Goal: Information Seeking & Learning: Learn about a topic

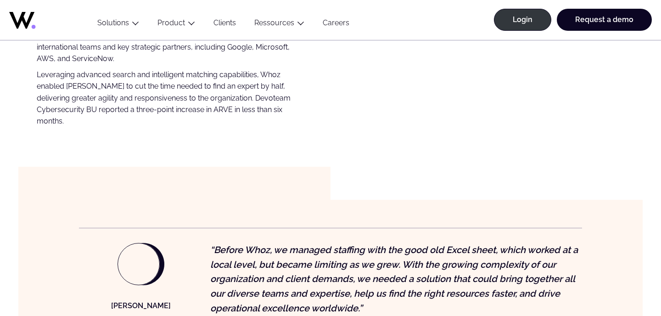
scroll to position [650, 0]
click at [197, 125] on p "Leveraging advanced search and intelligent matching capabilities, Whoz enabled …" at bounding box center [167, 98] width 260 height 58
drag, startPoint x: 212, startPoint y: 112, endPoint x: 231, endPoint y: 111, distance: 18.8
click at [231, 111] on p "Leveraging advanced search and intelligent matching capabilities, Whoz enabled …" at bounding box center [167, 98] width 260 height 58
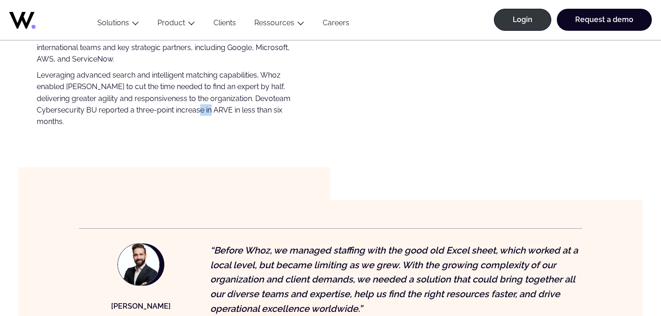
copy p "ARVE"
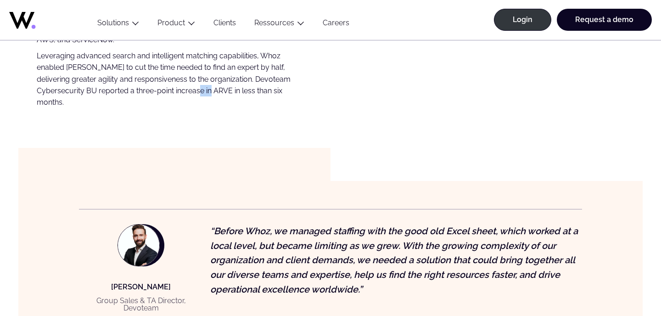
scroll to position [668, 0]
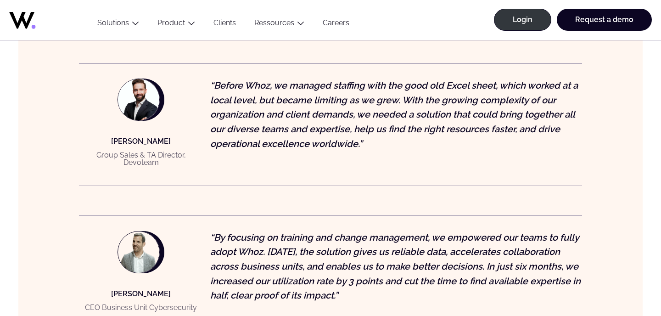
scroll to position [815, 0]
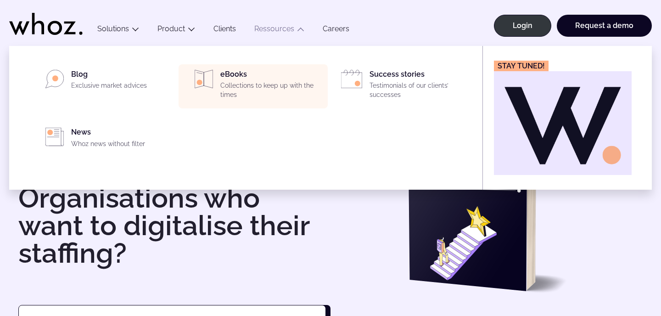
click at [266, 79] on div "eBooks Collections to keep up with the times" at bounding box center [271, 86] width 102 height 33
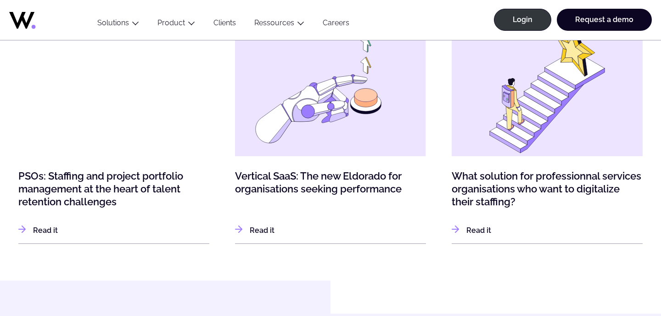
scroll to position [417, 0]
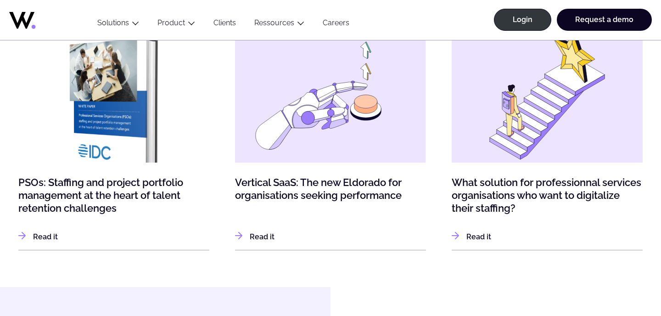
click at [70, 72] on img at bounding box center [114, 116] width 210 height 194
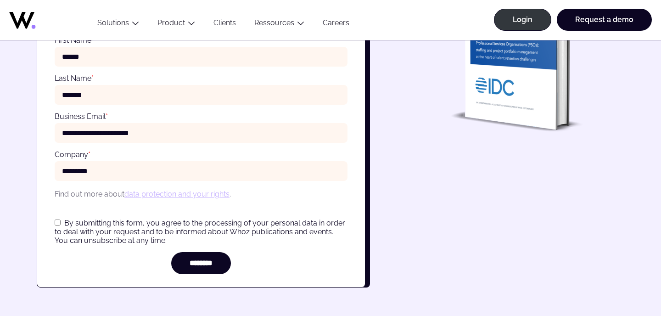
scroll to position [313, 0]
click at [183, 273] on div "**********" at bounding box center [201, 145] width 328 height 284
click at [192, 258] on input "********" at bounding box center [201, 262] width 60 height 22
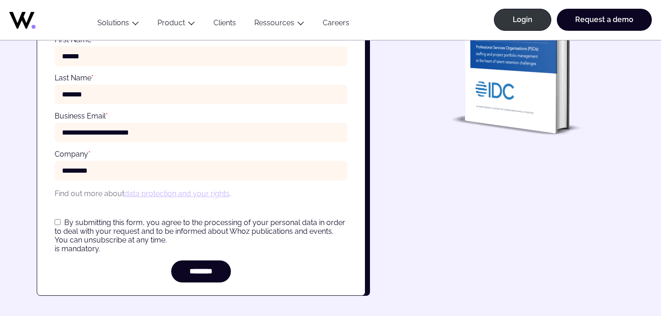
click at [123, 229] on span "By submitting this form, you agree to the processing of your personal data in o…" at bounding box center [200, 231] width 290 height 26
click at [177, 263] on input "********" at bounding box center [201, 271] width 60 height 22
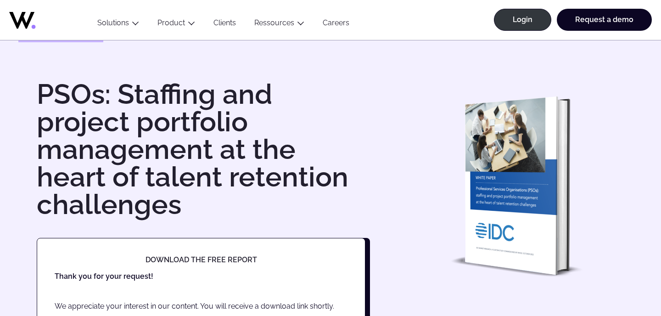
scroll to position [0, 0]
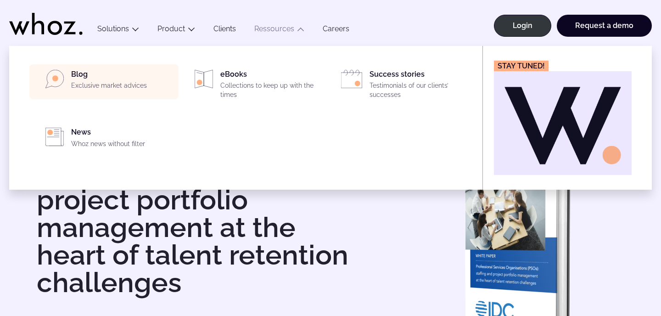
click at [127, 70] on div "Blog Exclusive market advices" at bounding box center [122, 82] width 102 height 24
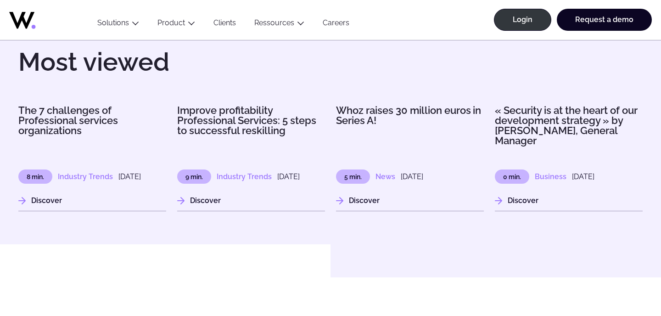
scroll to position [1110, 0]
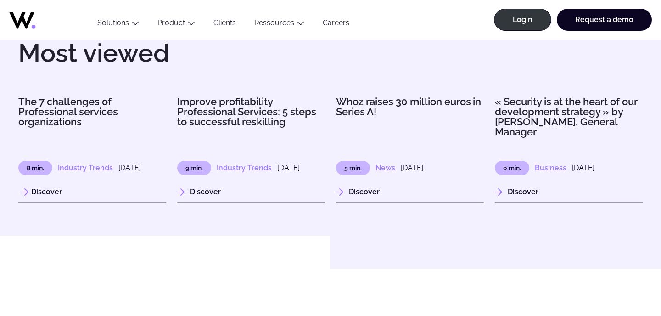
click at [54, 127] on h3 "The 7 challenges of Professional services organizations" at bounding box center [92, 111] width 148 height 30
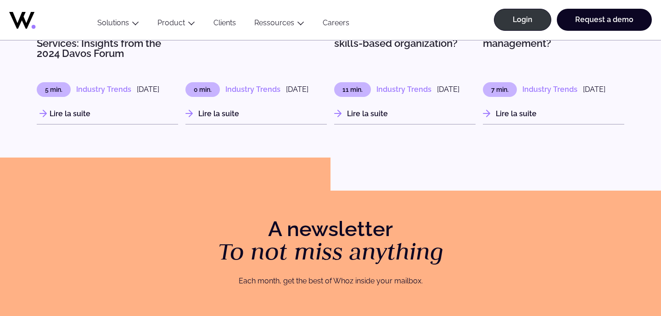
scroll to position [2122, 0]
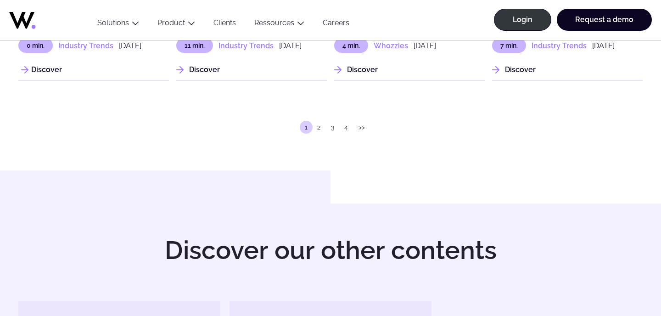
scroll to position [1865, 0]
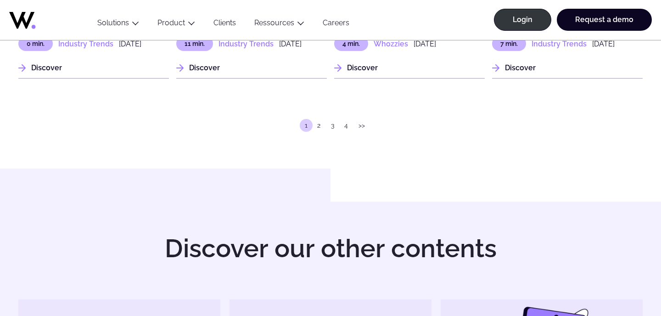
click at [320, 132] on link "2" at bounding box center [319, 125] width 12 height 13
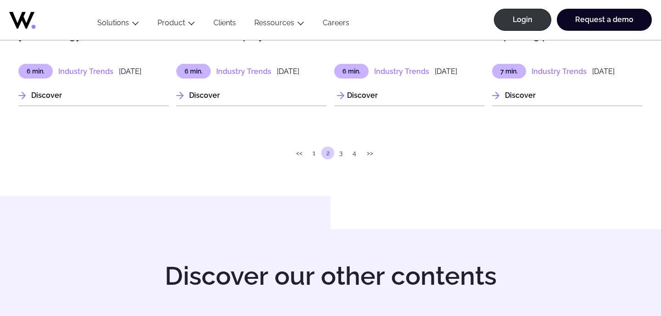
scroll to position [1853, 0]
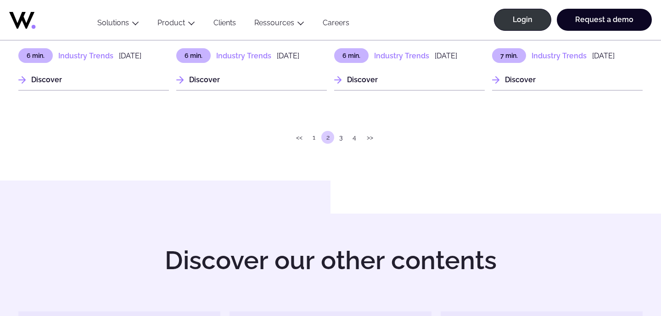
click at [345, 144] on link "3" at bounding box center [341, 137] width 12 height 13
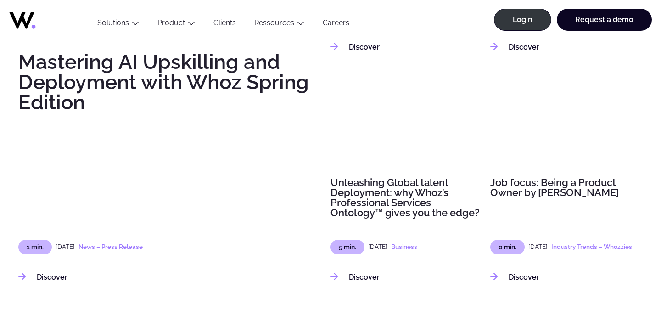
scroll to position [783, 0]
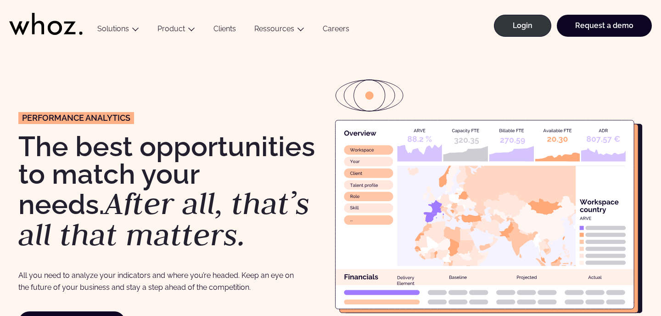
click at [329, 26] on link "Careers" at bounding box center [335, 30] width 45 height 12
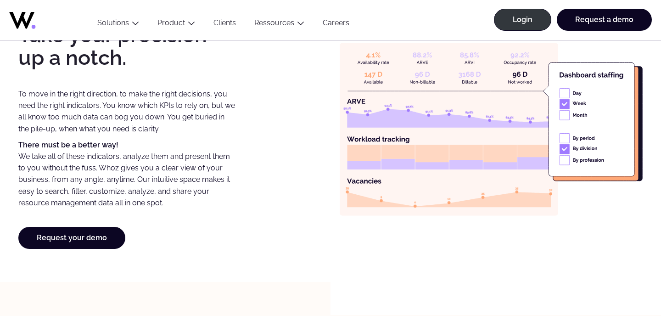
scroll to position [739, 0]
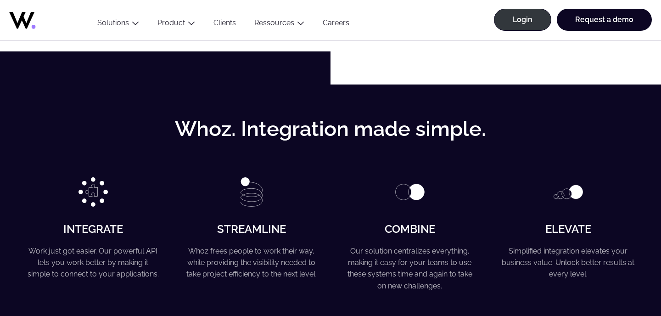
click at [33, 17] on icon at bounding box center [45, 18] width 73 height 22
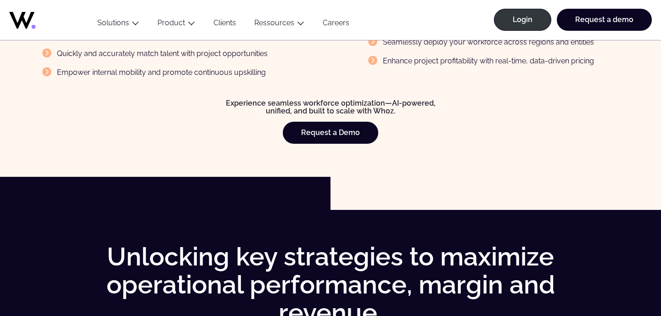
scroll to position [1215, 0]
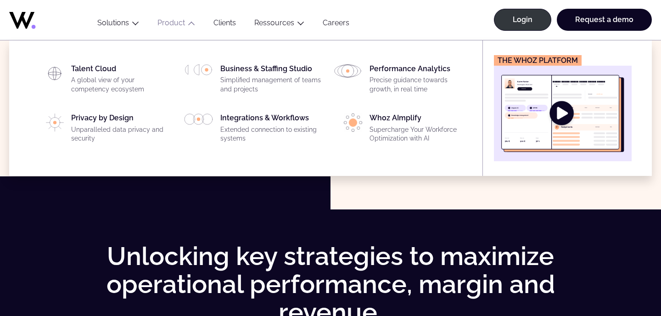
click at [164, 26] on link "Product" at bounding box center [171, 22] width 28 height 9
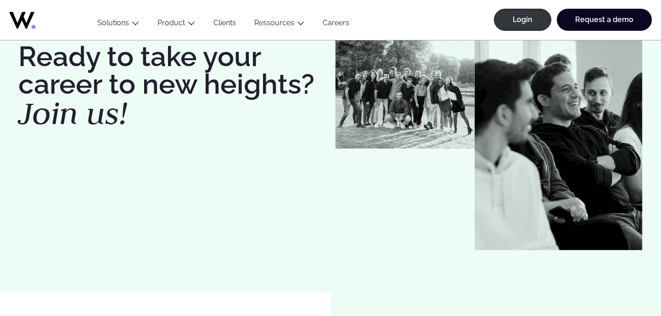
scroll to position [80, 0]
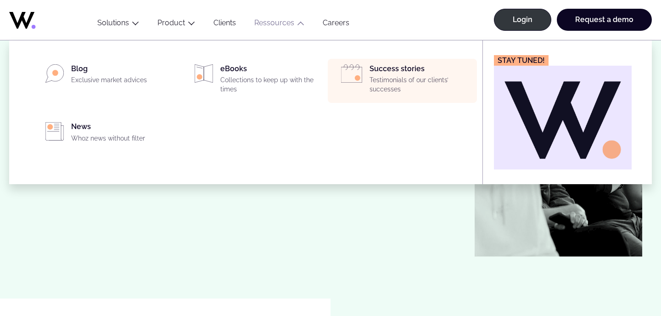
click at [355, 74] on img "Main" at bounding box center [351, 73] width 21 height 18
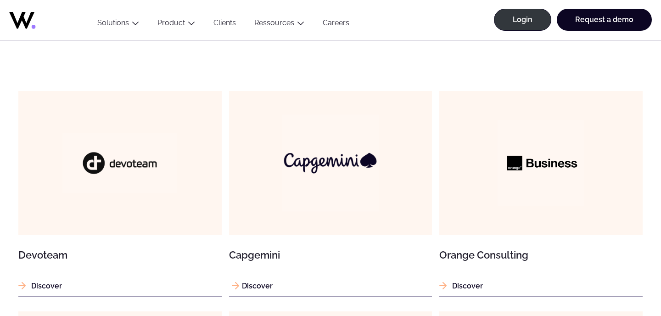
scroll to position [517, 0]
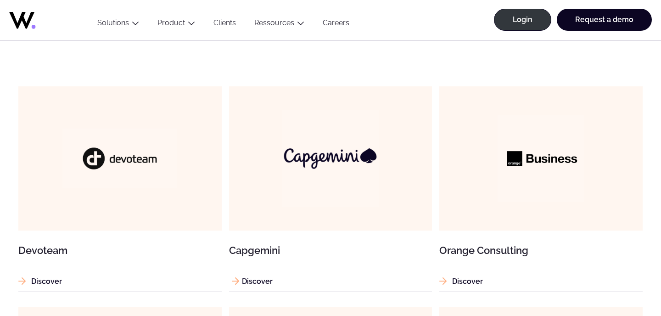
click at [310, 170] on img at bounding box center [330, 158] width 97 height 97
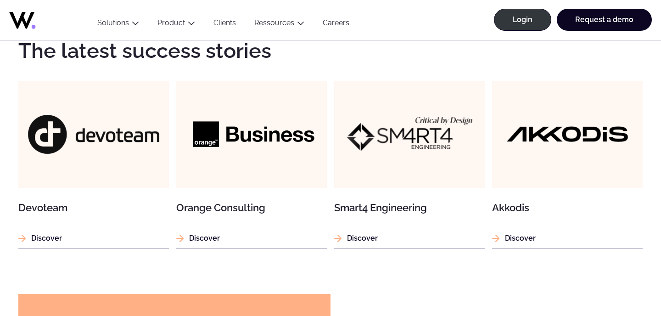
scroll to position [1116, 0]
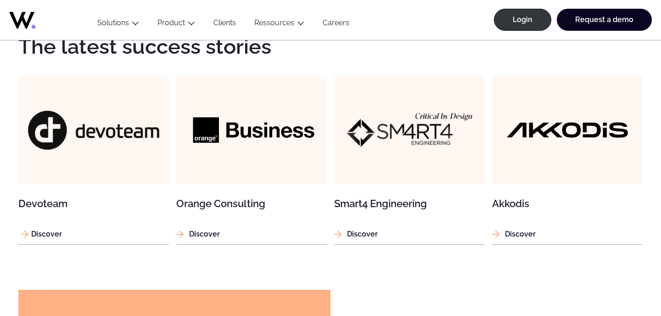
click at [86, 125] on img at bounding box center [93, 130] width 150 height 107
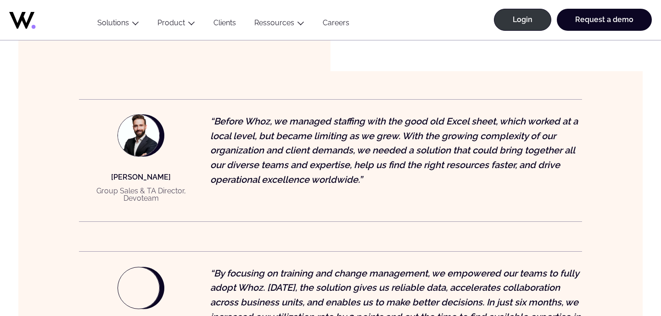
scroll to position [779, 0]
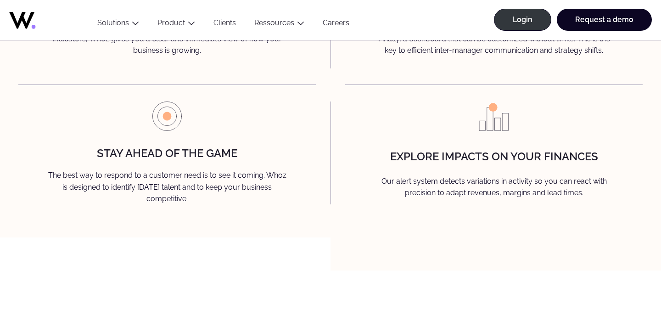
scroll to position [1231, 0]
